Goal: Task Accomplishment & Management: Manage account settings

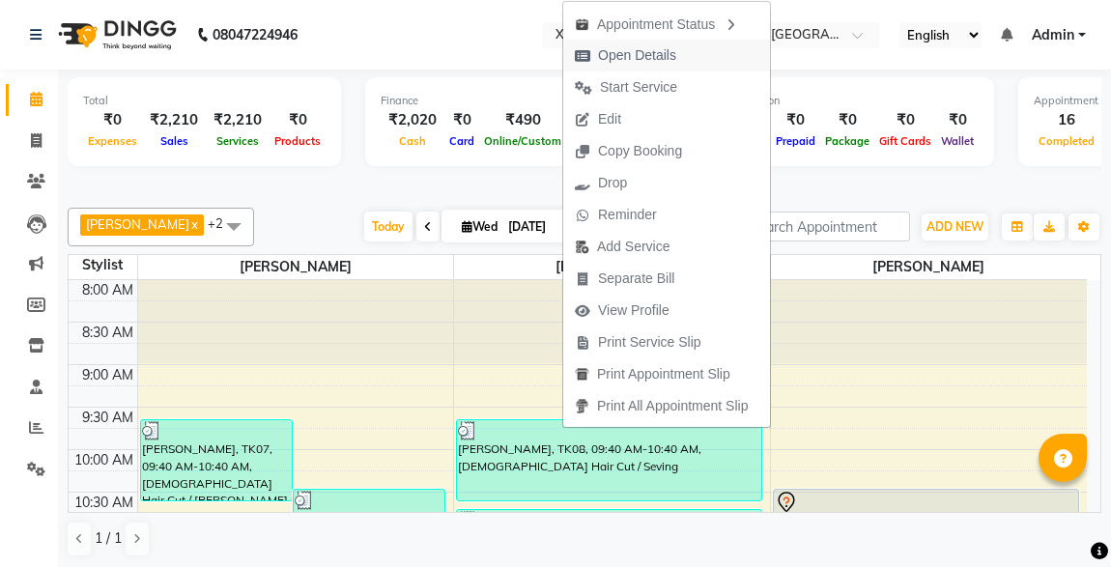
click at [663, 57] on span "Open Details" at bounding box center [637, 55] width 78 height 20
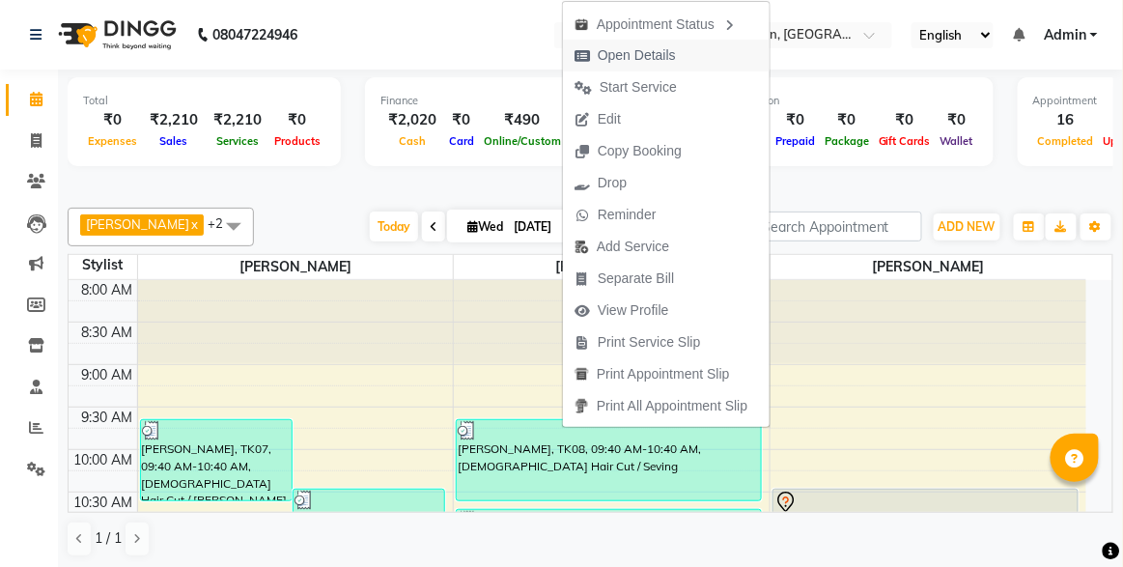
scroll to position [981, 0]
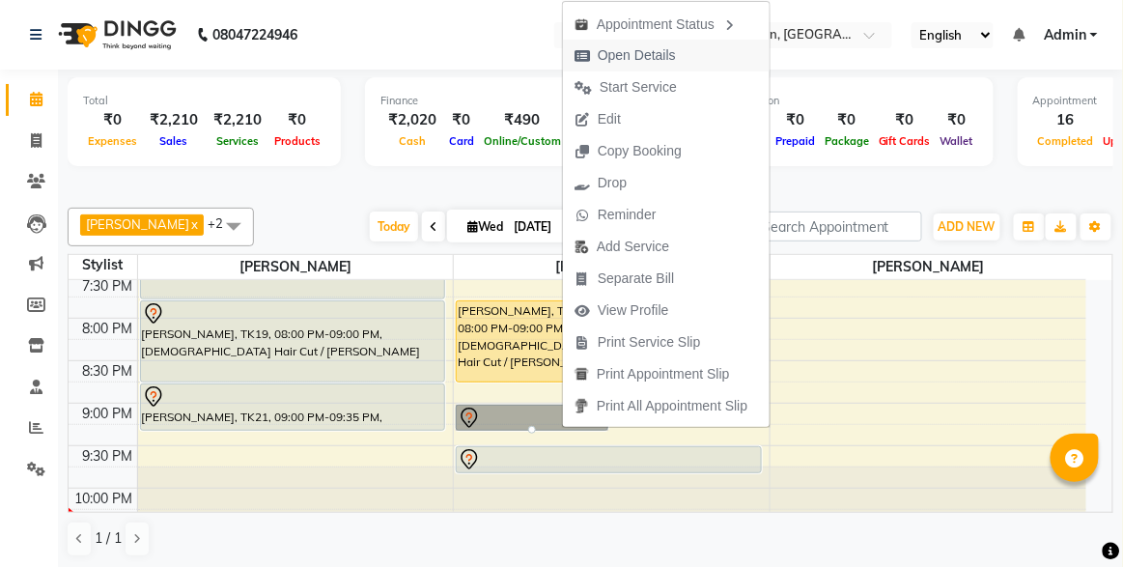
select select "7"
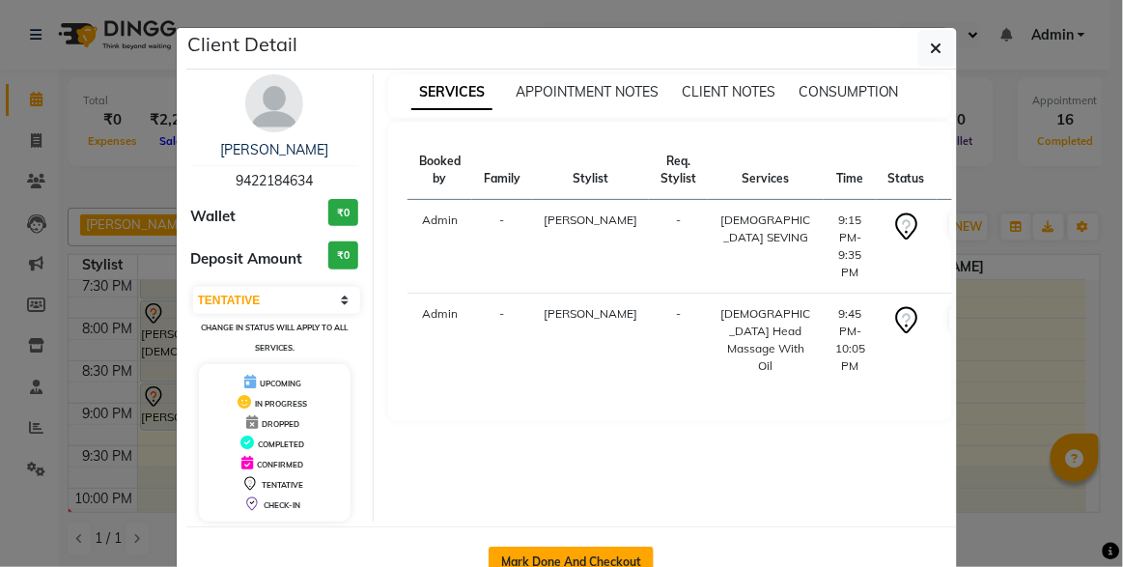
click at [534, 547] on button "Mark Done And Checkout" at bounding box center [571, 562] width 165 height 31
select select "service"
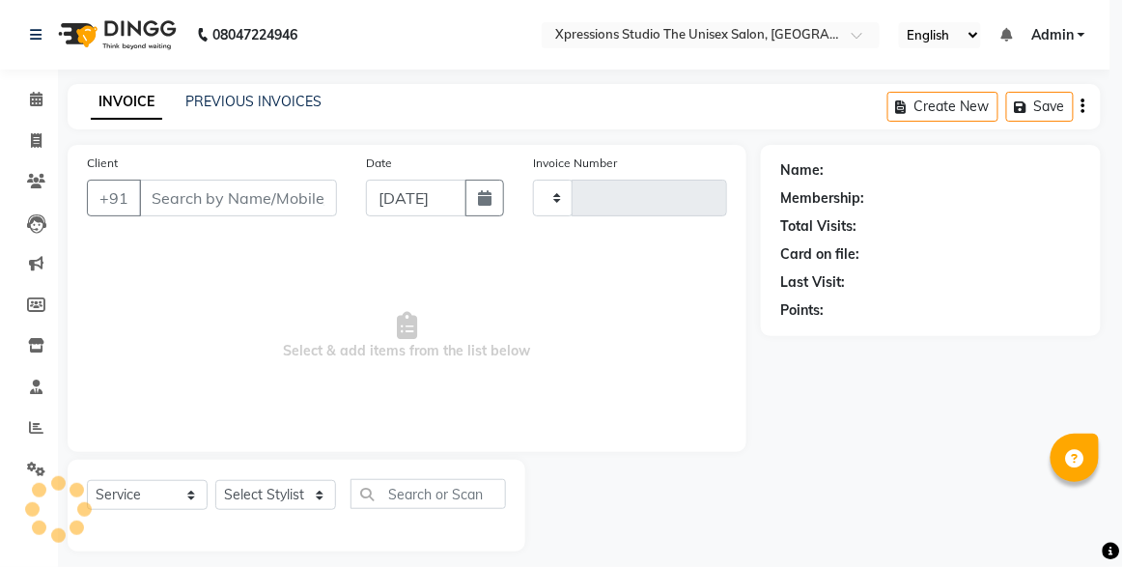
type input "4536"
select select "7003"
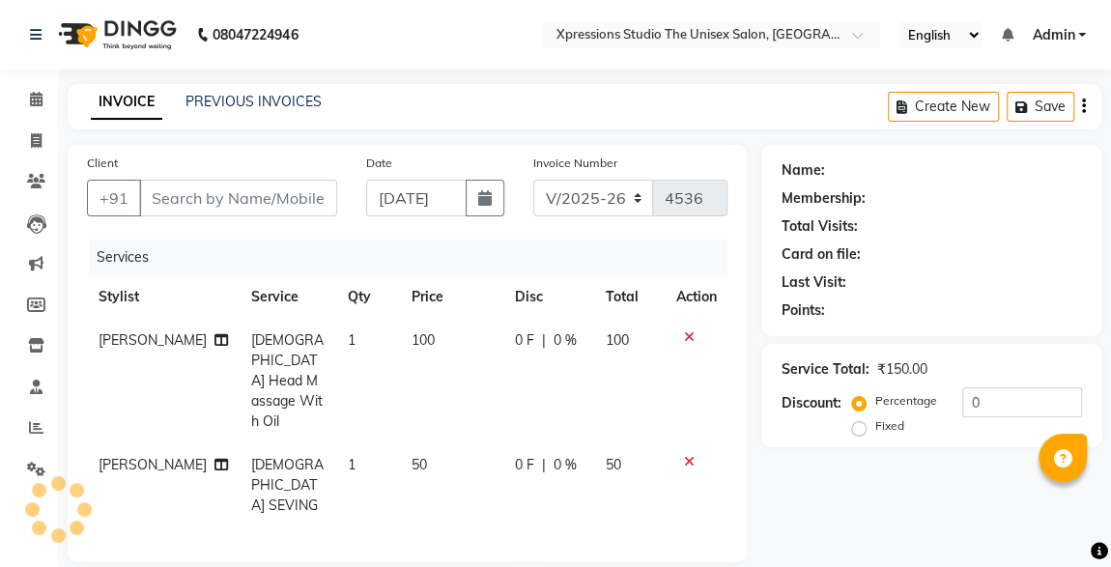
type input "9422184634"
select select "57588"
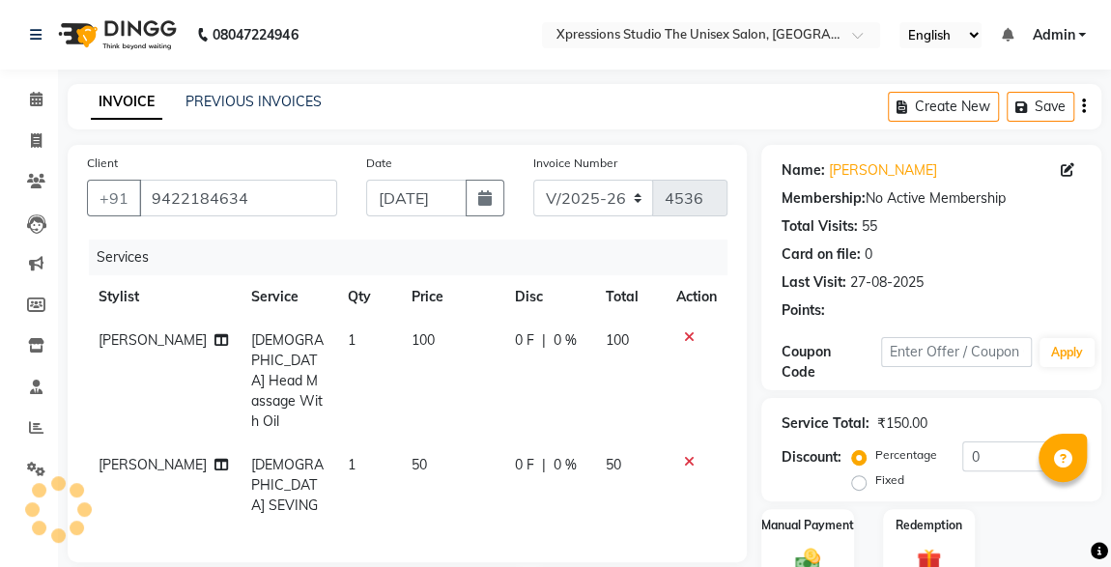
scroll to position [268, 0]
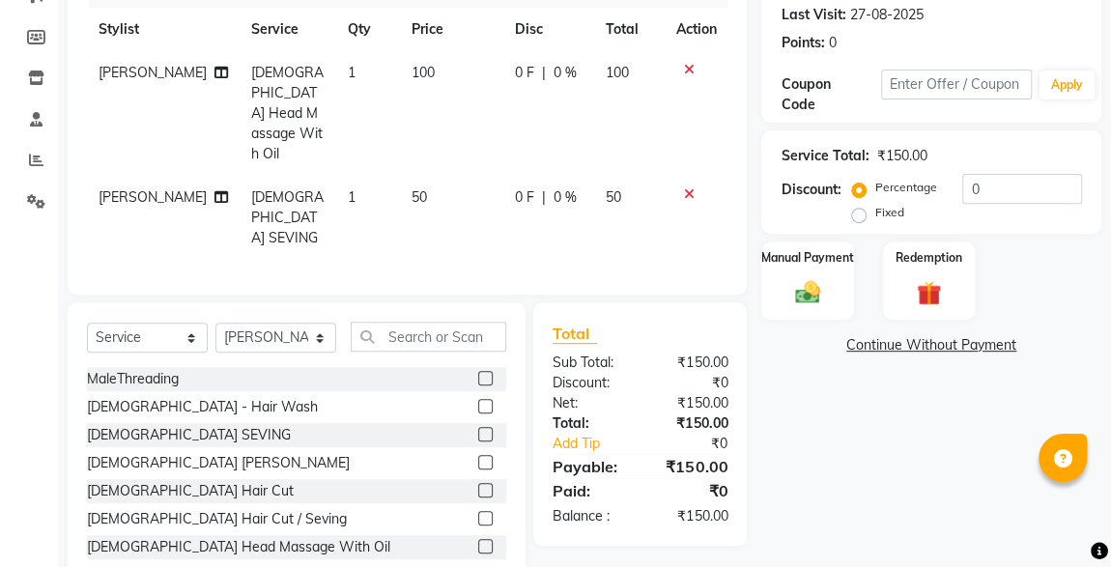
click at [814, 299] on img at bounding box center [807, 292] width 41 height 28
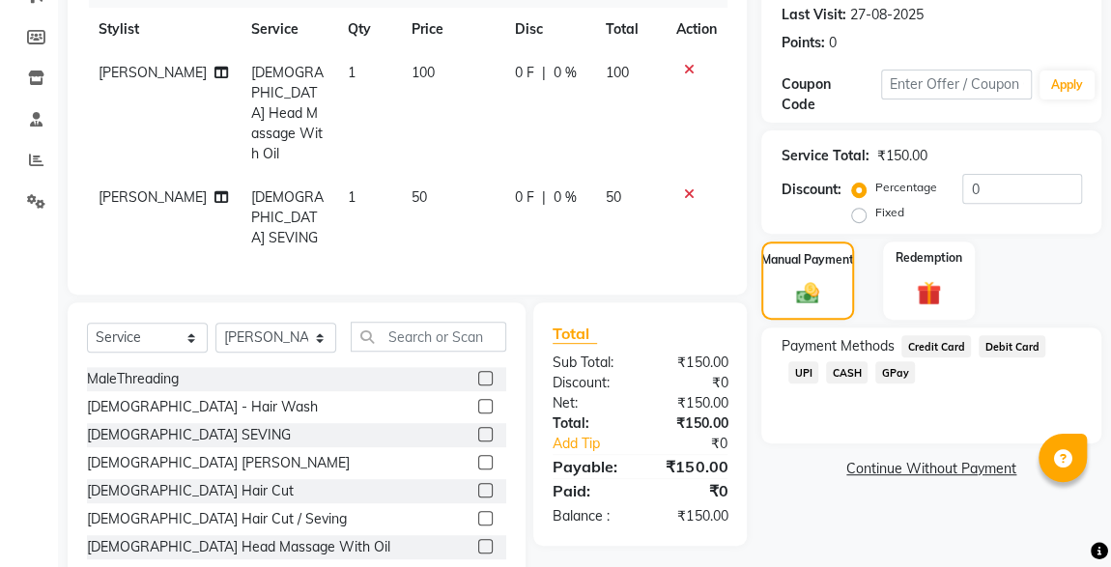
click at [965, 394] on div "Payment Methods Credit Card Debit Card UPI CASH GPay" at bounding box center [931, 385] width 340 height 116
click at [826, 379] on span "CASH" at bounding box center [847, 372] width 42 height 22
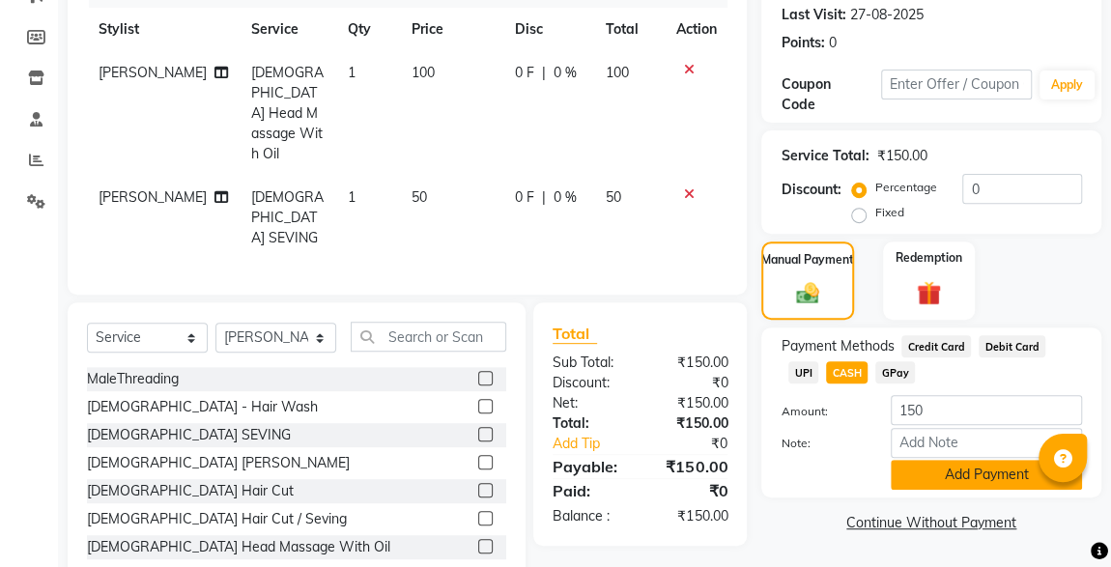
click at [968, 464] on button "Add Payment" at bounding box center [985, 475] width 191 height 30
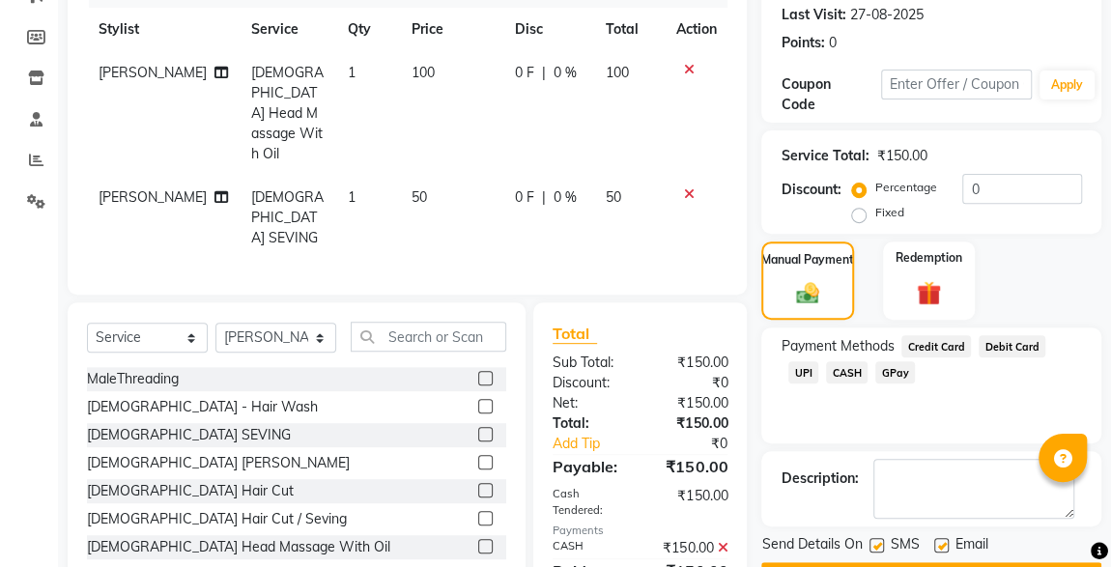
scroll to position [319, 0]
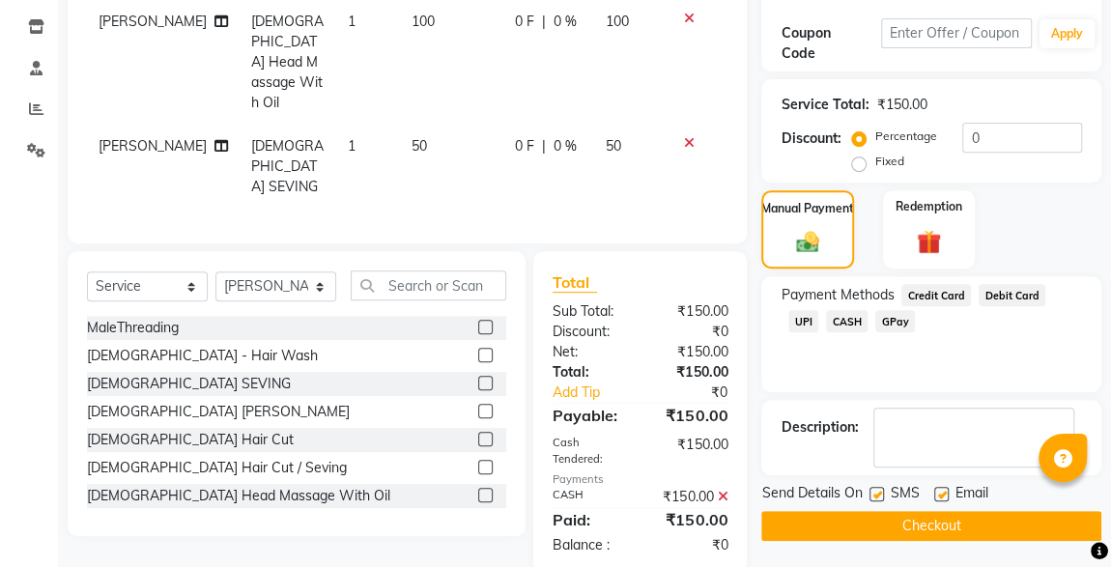
click at [876, 496] on label at bounding box center [876, 494] width 14 height 14
click at [876, 496] on input "checkbox" at bounding box center [875, 495] width 13 height 13
checkbox input "false"
click at [912, 531] on button "Checkout" at bounding box center [931, 526] width 340 height 30
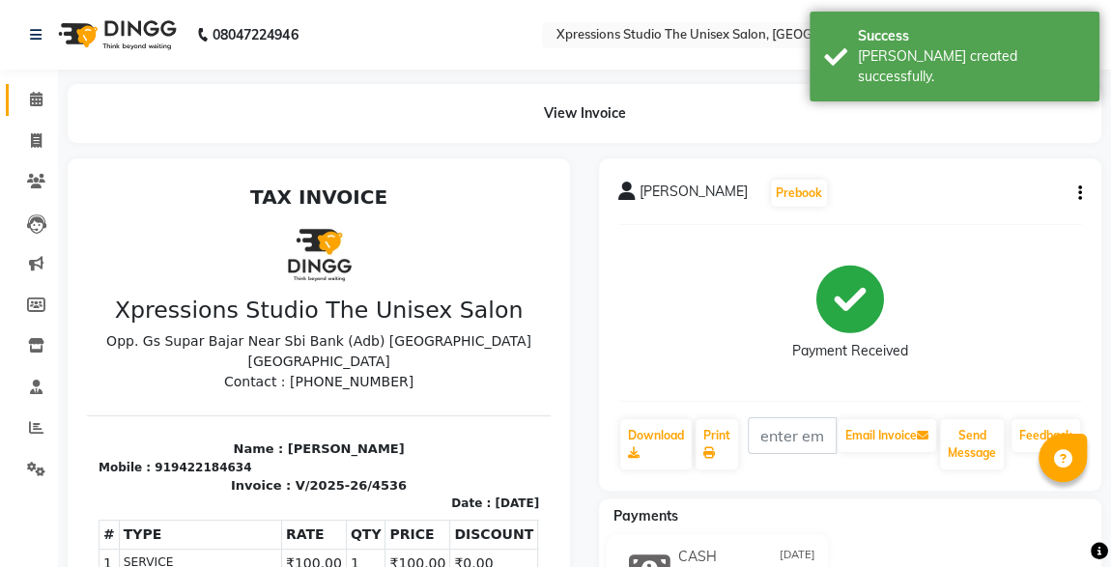
click at [38, 91] on span at bounding box center [36, 100] width 34 height 22
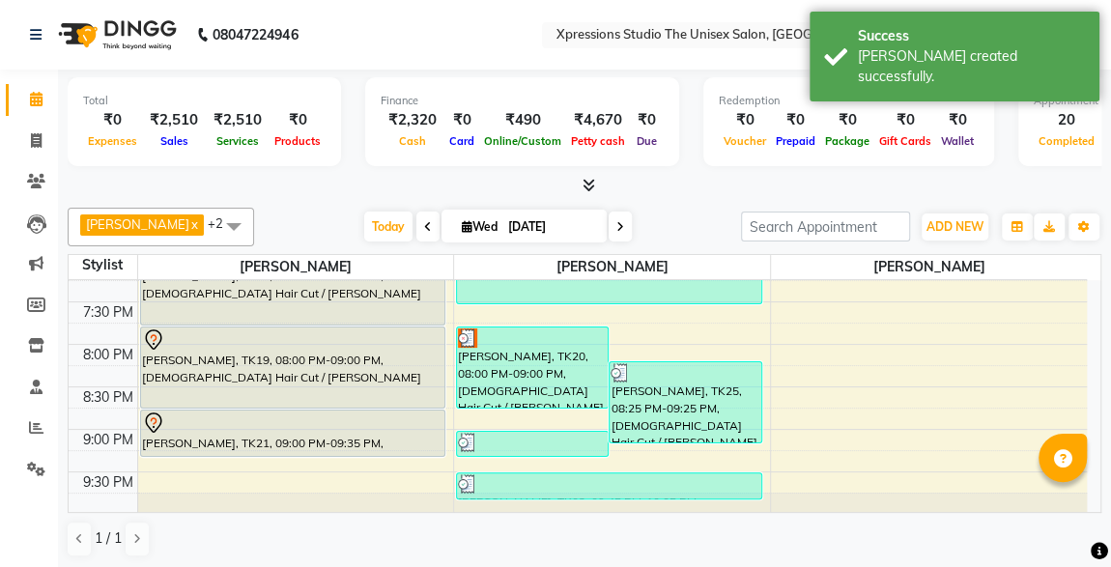
scroll to position [948, 0]
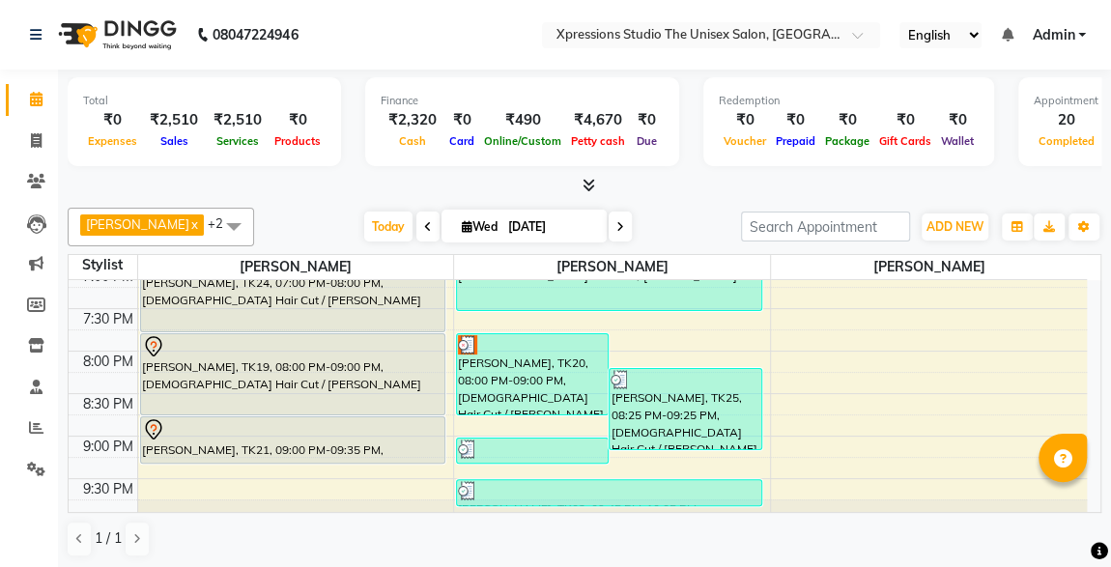
click at [566, 376] on div "[PERSON_NAME], TK20, 08:00 PM-09:00 PM, [DEMOGRAPHIC_DATA] Hair Cut / [PERSON_N…" at bounding box center [532, 374] width 151 height 80
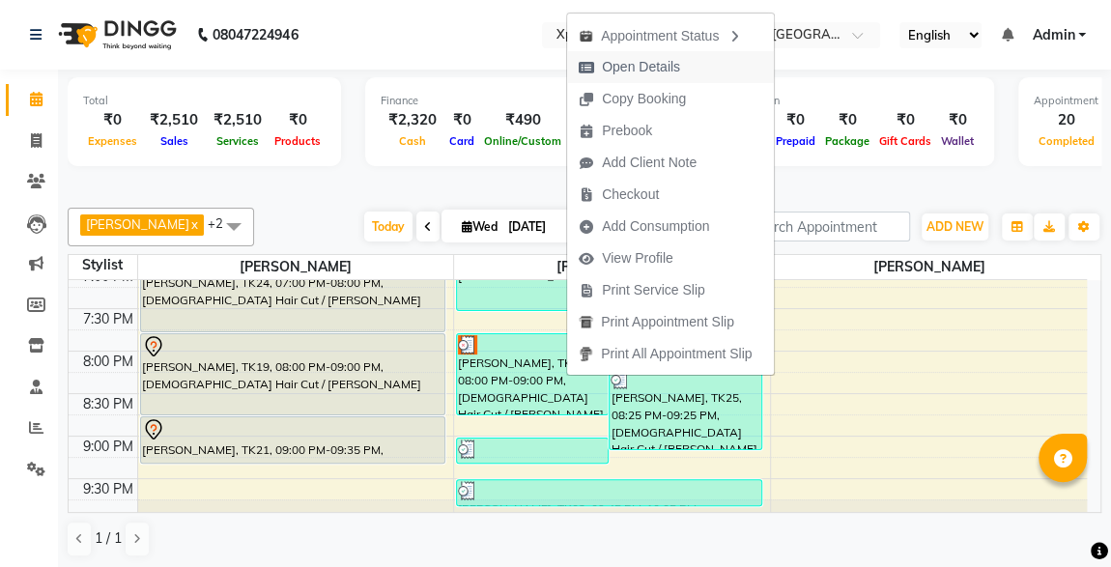
click at [630, 65] on span "Open Details" at bounding box center [641, 67] width 78 height 20
select select "3"
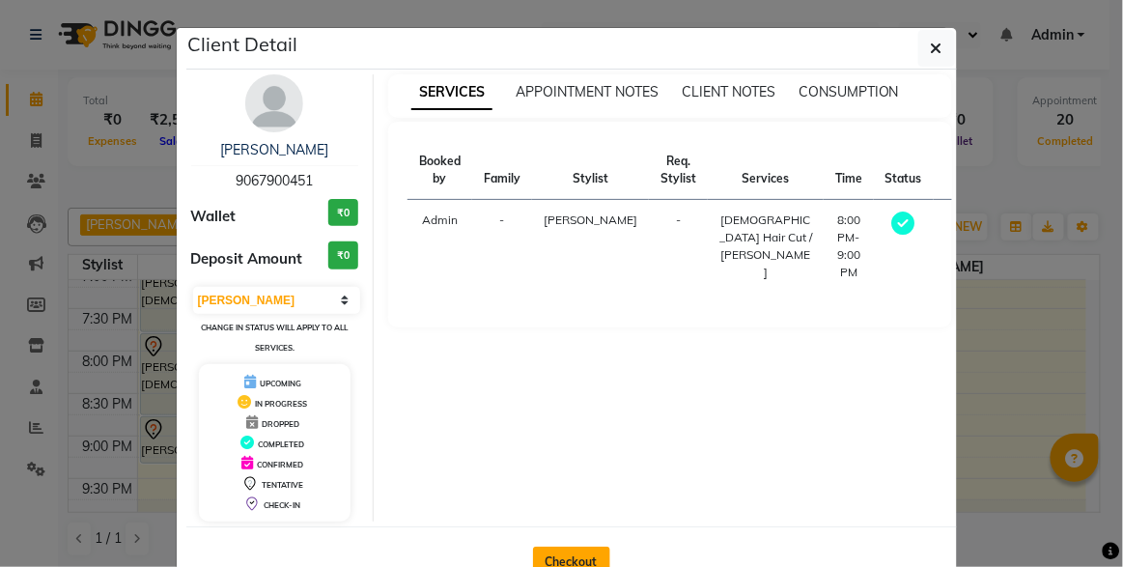
click at [566, 549] on button "Checkout" at bounding box center [571, 562] width 77 height 31
select select "service"
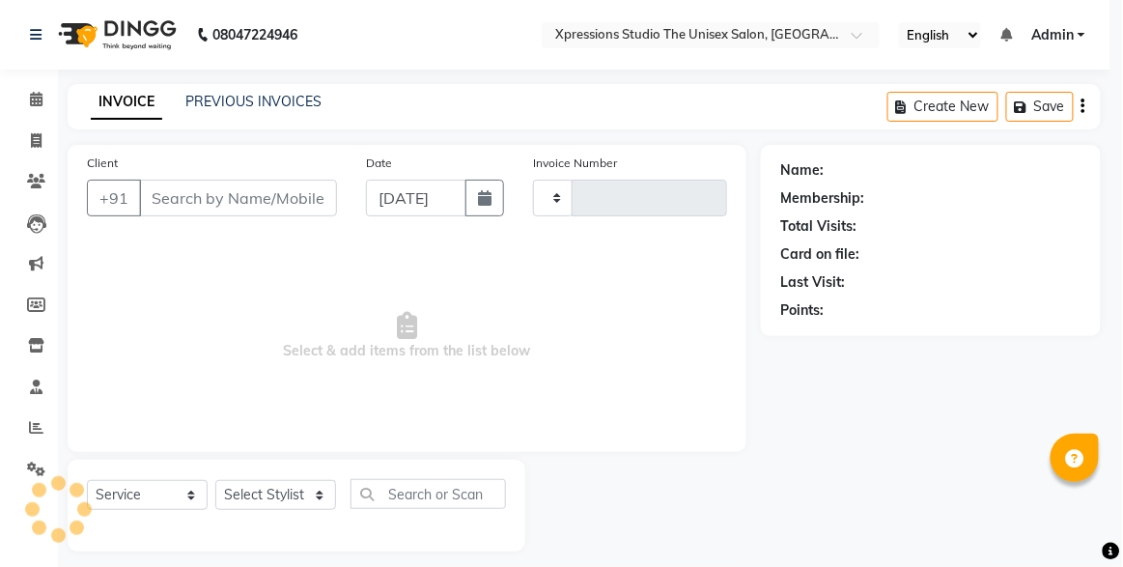
type input "4537"
select select "7003"
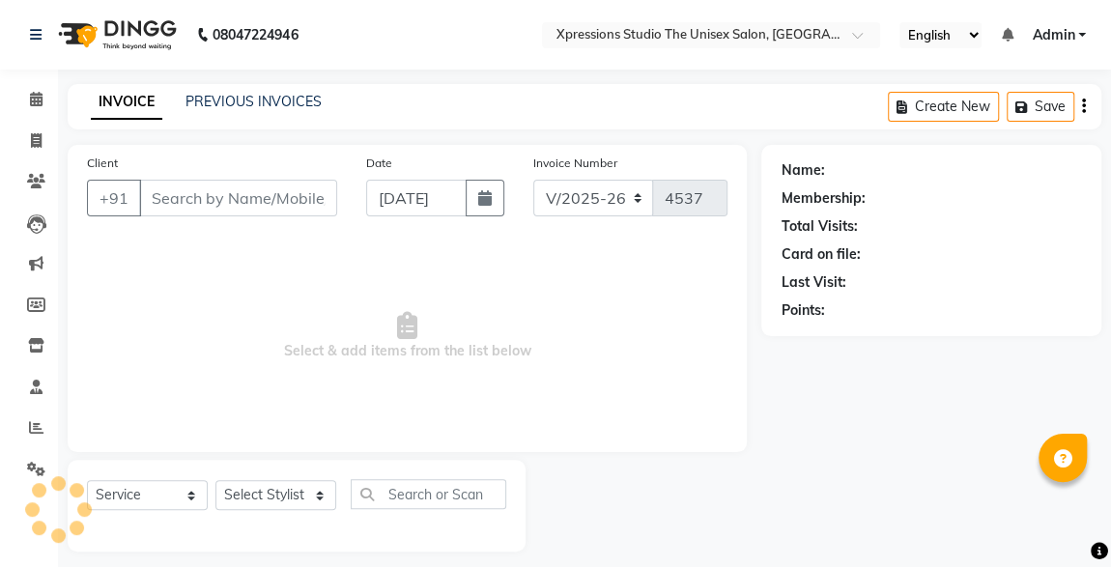
type input "9067900451"
select select "57588"
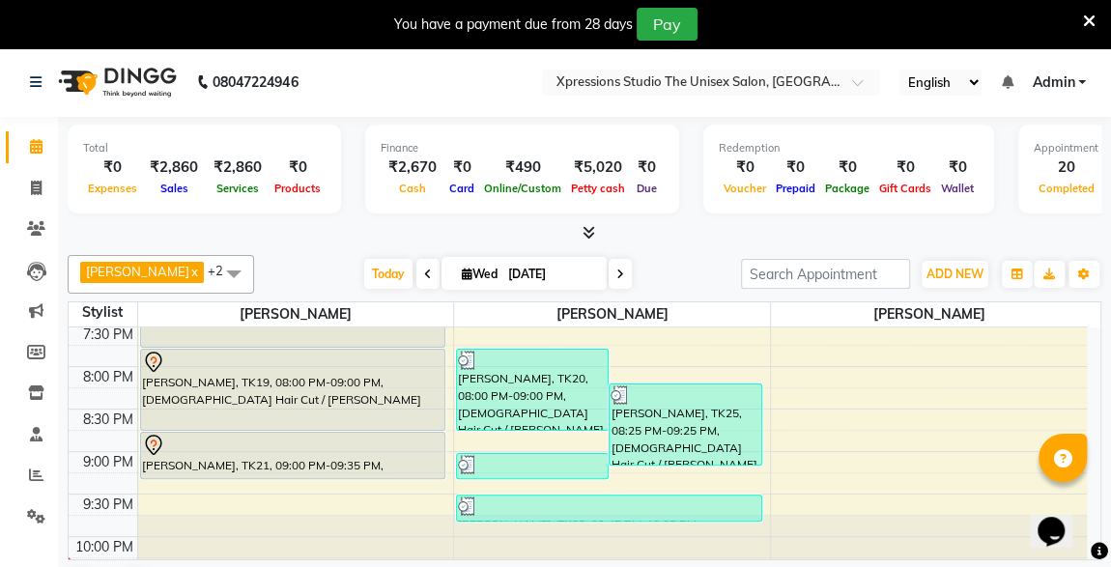
drag, startPoint x: 1081, startPoint y: 491, endPoint x: 1091, endPoint y: 509, distance: 21.2
click at [1091, 509] on html "Opens Chat This icon Opens the chat window." at bounding box center [1060, 519] width 62 height 58
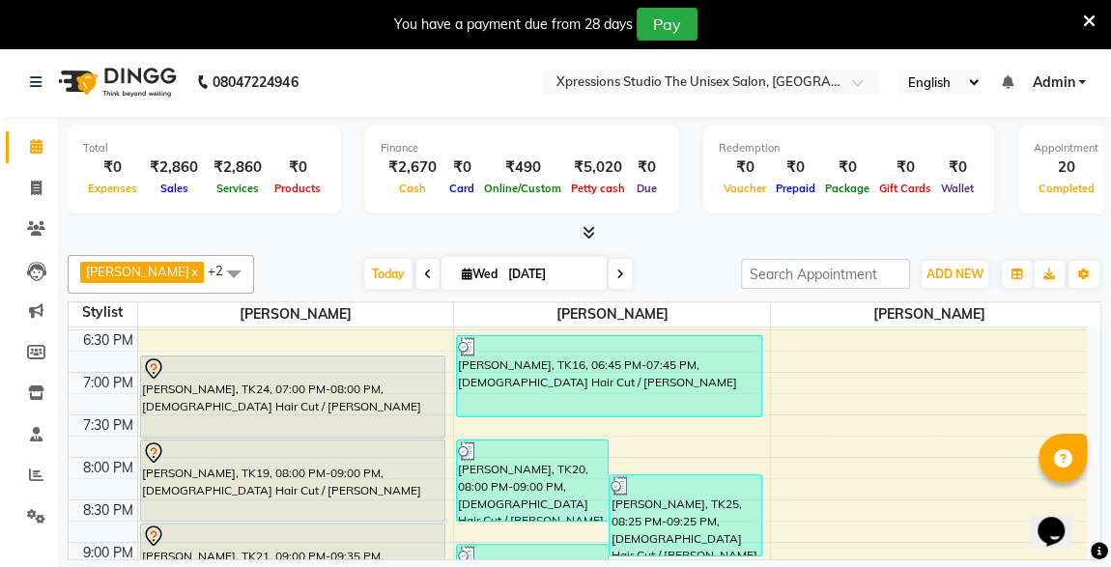
scroll to position [918, 0]
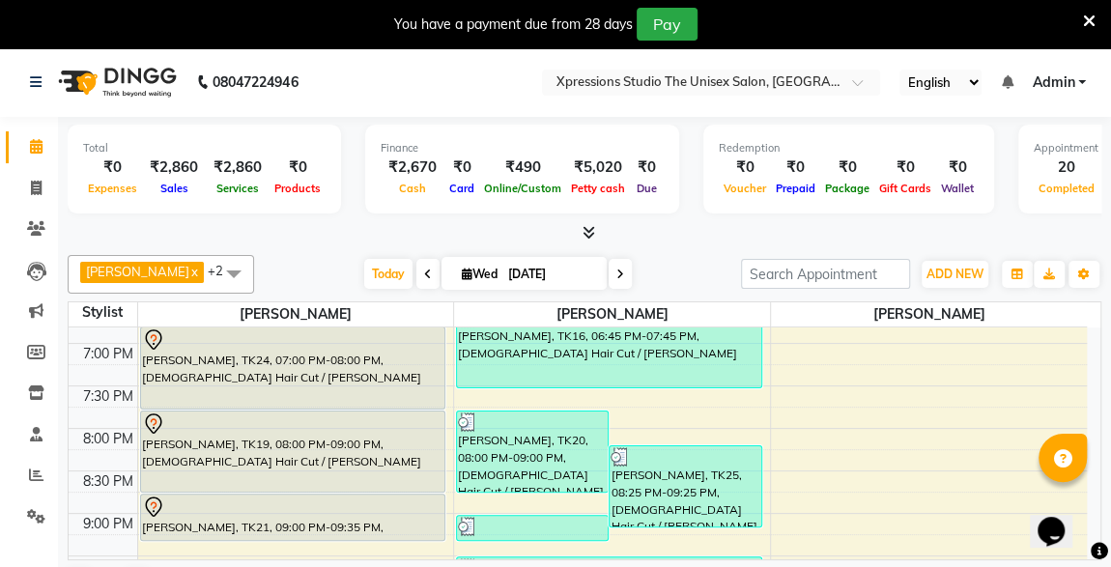
click at [534, 472] on div "[PERSON_NAME], TK20, 08:00 PM-09:00 PM, [DEMOGRAPHIC_DATA] Hair Cut / [PERSON_N…" at bounding box center [532, 451] width 151 height 80
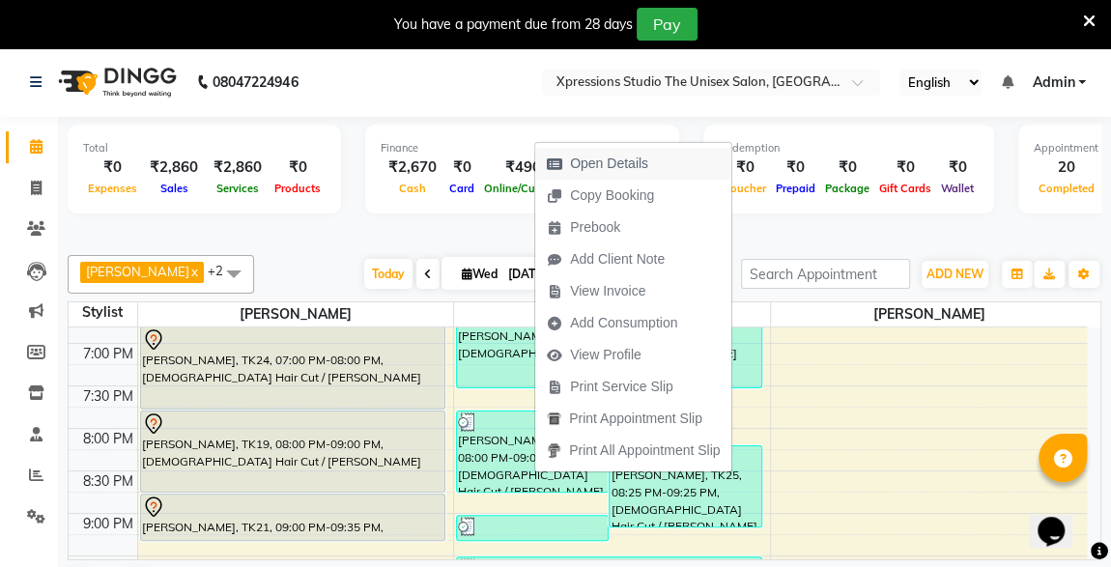
click at [611, 157] on span "Open Details" at bounding box center [609, 164] width 78 height 20
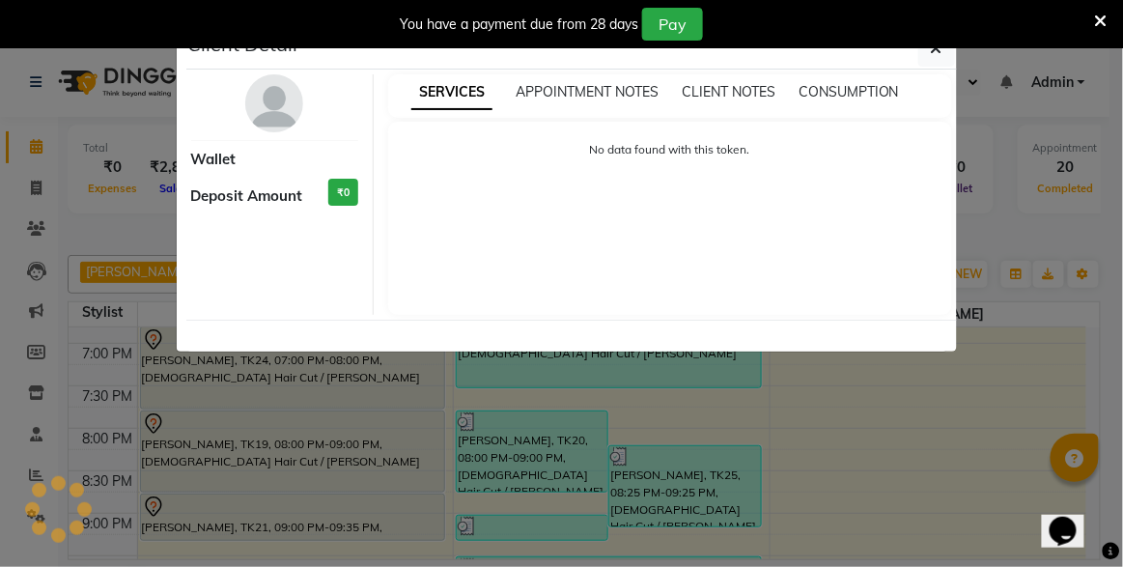
select select "3"
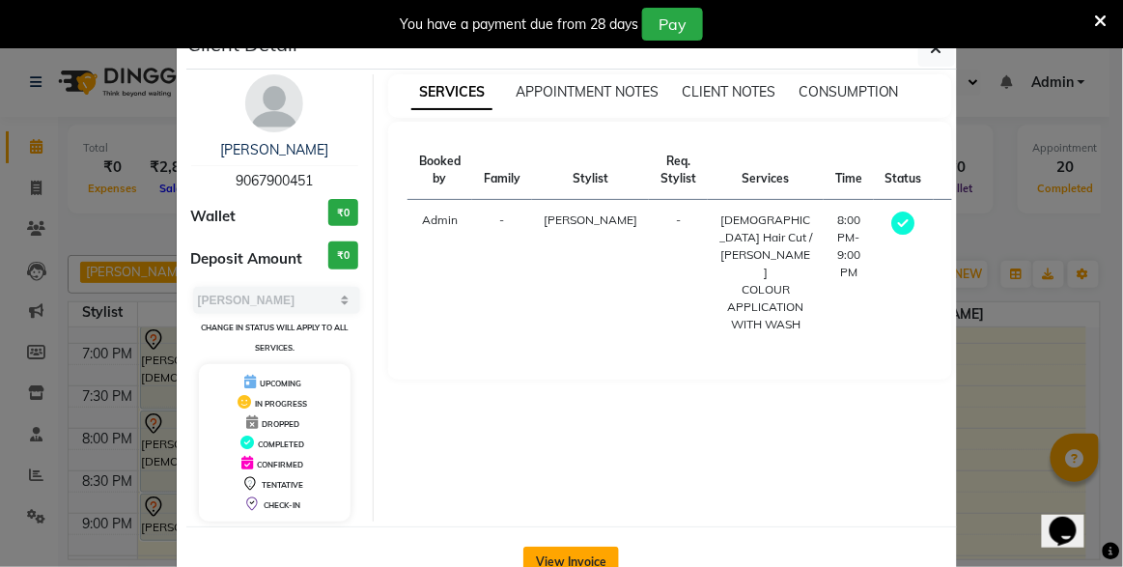
click at [569, 548] on button "View Invoice" at bounding box center [571, 562] width 96 height 31
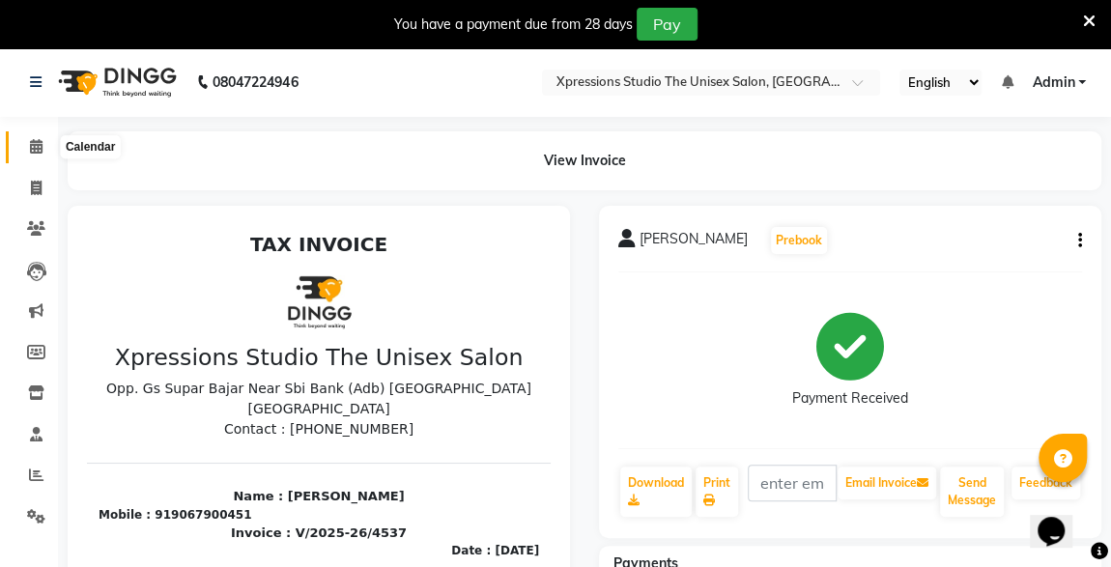
click at [28, 151] on span at bounding box center [36, 147] width 34 height 22
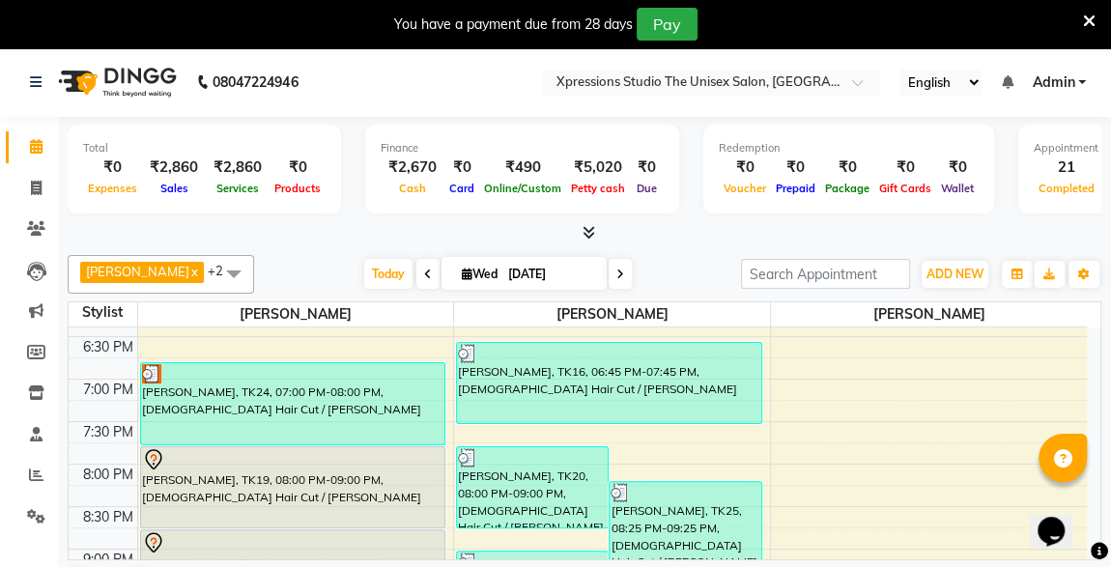
scroll to position [887, 0]
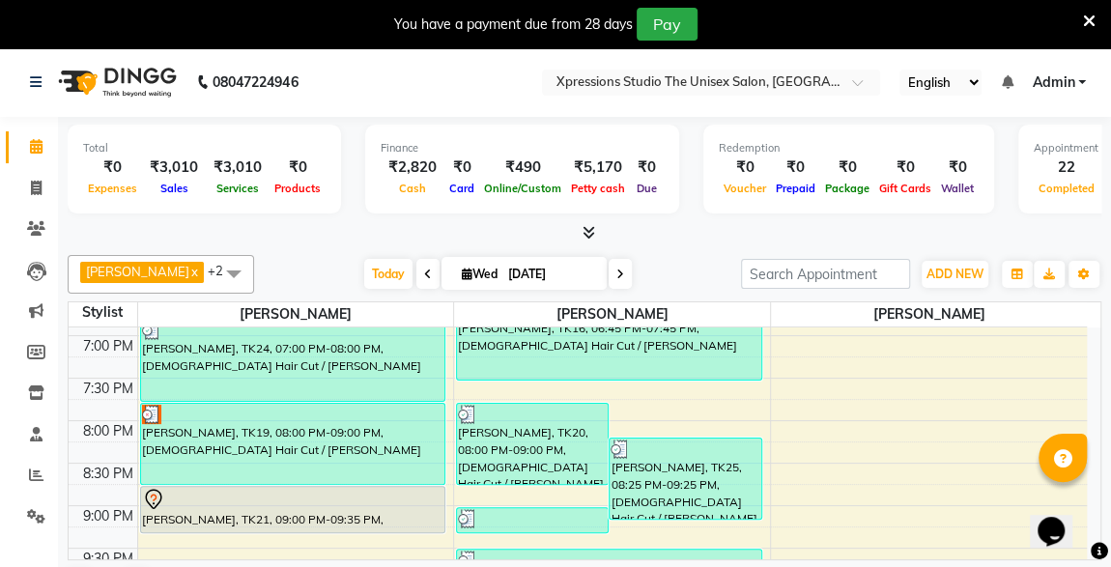
scroll to position [919, 0]
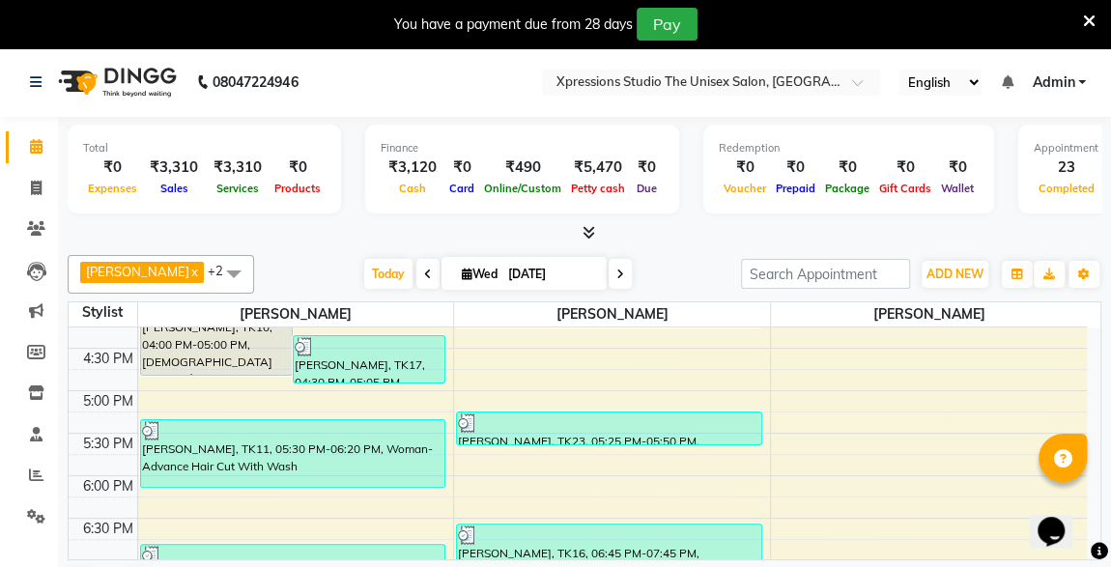
scroll to position [1017, 0]
